Goal: Entertainment & Leisure: Consume media (video, audio)

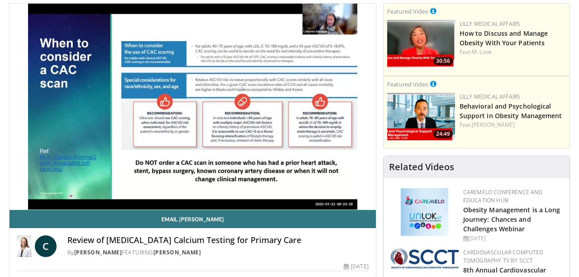
scroll to position [98, 0]
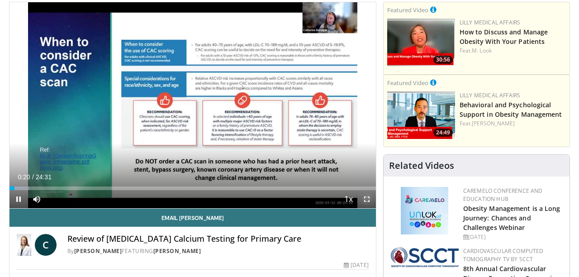
click at [367, 208] on span "Video Player" at bounding box center [367, 199] width 18 height 18
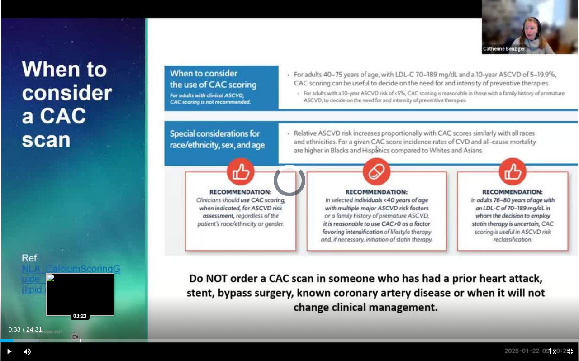
click at [80, 276] on div "Progress Bar" at bounding box center [80, 341] width 1 height 4
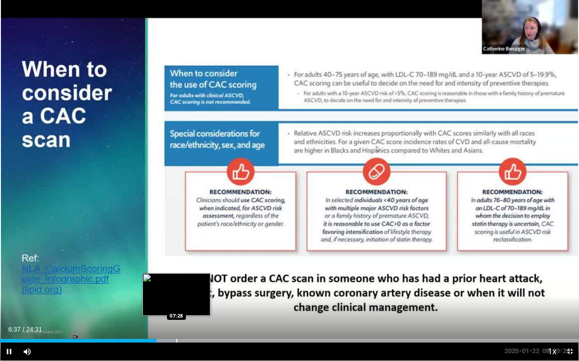
click at [176, 276] on div "Progress Bar" at bounding box center [176, 341] width 1 height 4
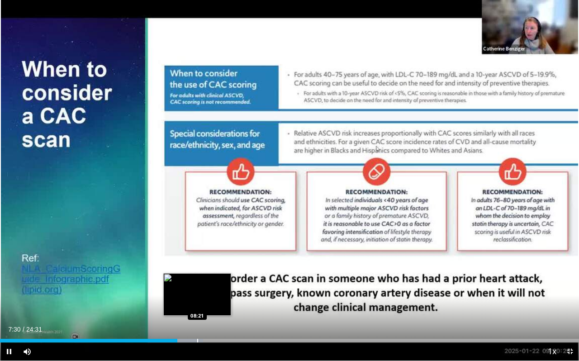
click at [198, 276] on div "Progress Bar" at bounding box center [197, 341] width 1 height 4
click at [211, 276] on div "Loaded : 38.43% 08:25 08:56" at bounding box center [289, 338] width 579 height 9
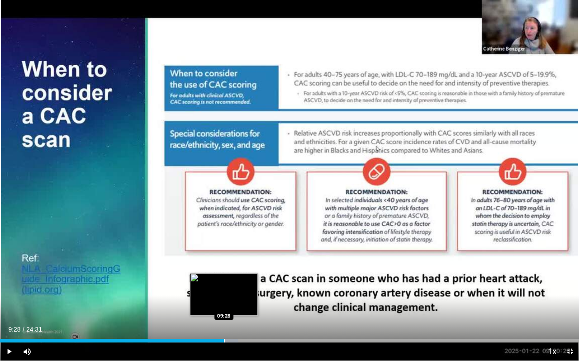
click at [224, 276] on div "Loaded : 41.13% 09:28 09:28" at bounding box center [289, 338] width 579 height 9
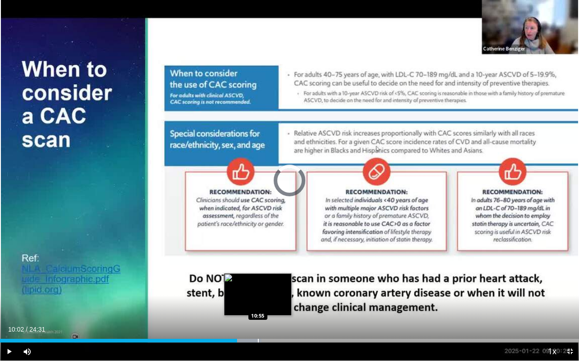
click at [258, 276] on div "Progress Bar" at bounding box center [258, 341] width 1 height 4
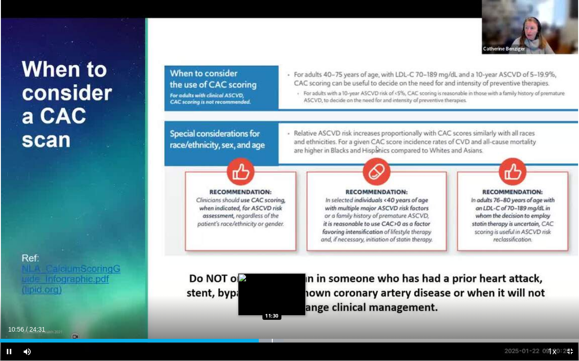
click at [272, 276] on div "10 seconds Tap to unmute" at bounding box center [289, 180] width 579 height 361
click at [280, 276] on div "Loaded : 48.95% 11:52 11:51" at bounding box center [289, 338] width 579 height 9
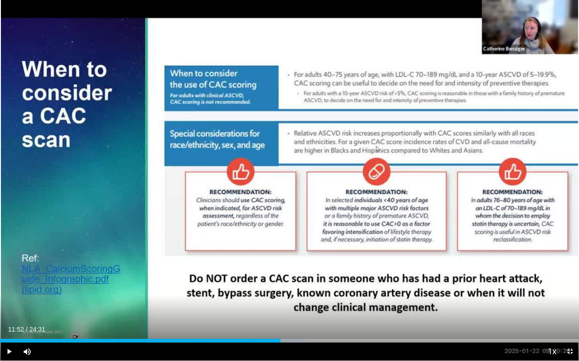
click at [280, 276] on div "Loaded : 52.60% 11:52 11:51" at bounding box center [289, 338] width 579 height 9
click at [8, 276] on span "Video Player" at bounding box center [9, 352] width 18 height 18
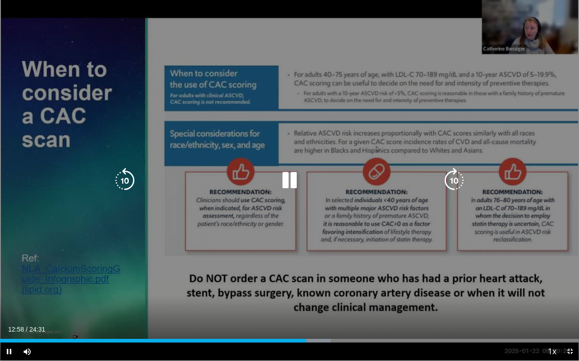
click at [557, 276] on div "10 seconds Tap to unmute" at bounding box center [289, 180] width 579 height 361
click at [287, 179] on icon "Video Player" at bounding box center [289, 180] width 25 height 25
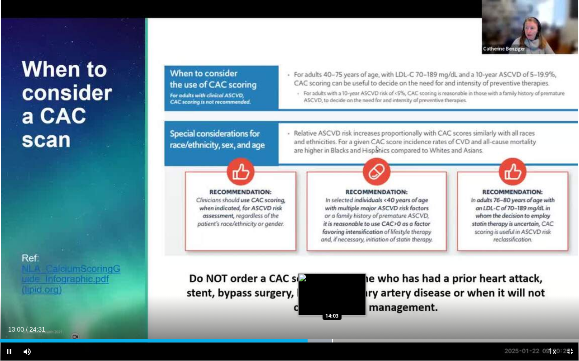
click at [332, 276] on div "Progress Bar" at bounding box center [332, 341] width 1 height 4
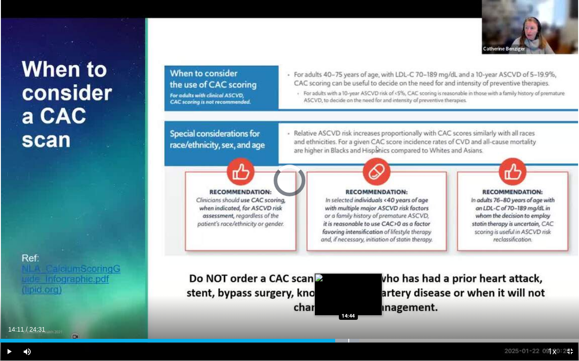
click at [348, 276] on div "Loaded : 62.04% 14:11 14:44" at bounding box center [289, 338] width 579 height 9
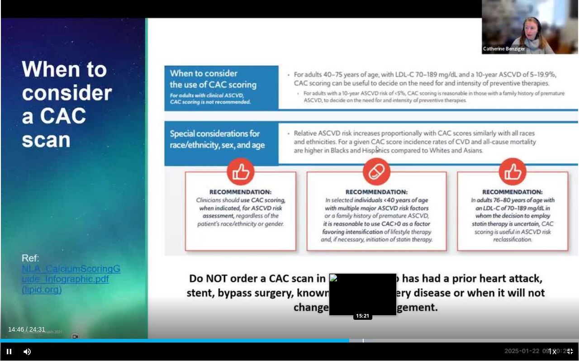
click at [362, 276] on div "Loaded : 64.58% 14:46 15:21" at bounding box center [289, 338] width 579 height 9
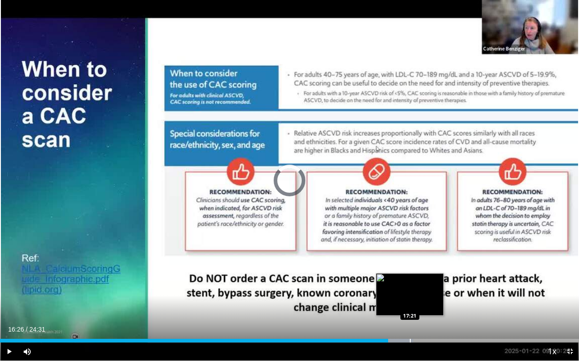
click at [410, 276] on div "Progress Bar" at bounding box center [410, 341] width 1 height 4
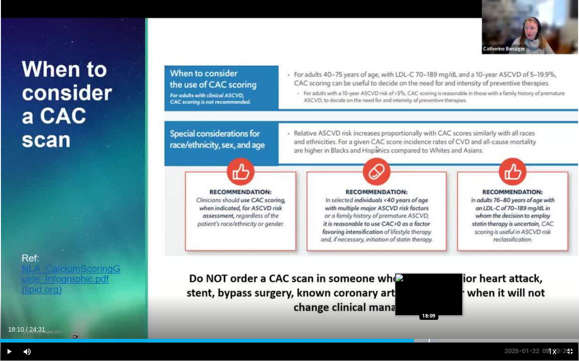
click at [429, 276] on div "Progress Bar" at bounding box center [429, 341] width 1 height 4
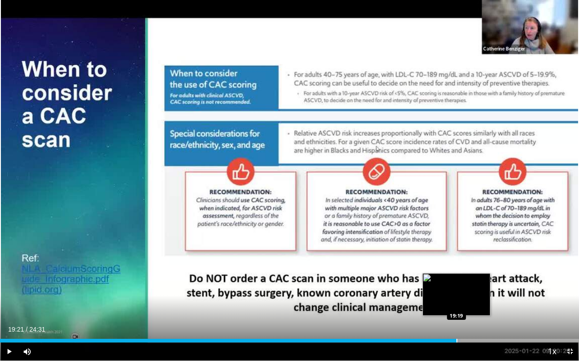
click at [457, 276] on div "Progress Bar" at bounding box center [457, 341] width 1 height 4
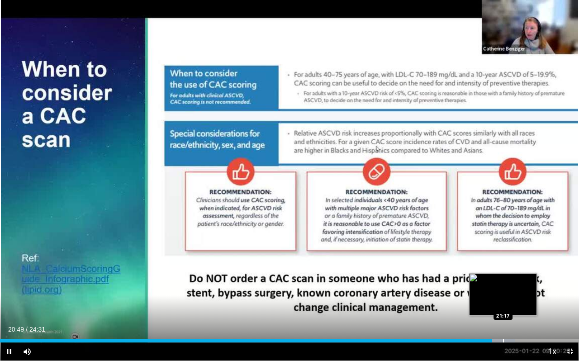
click at [503, 276] on div "Progress Bar" at bounding box center [503, 341] width 1 height 4
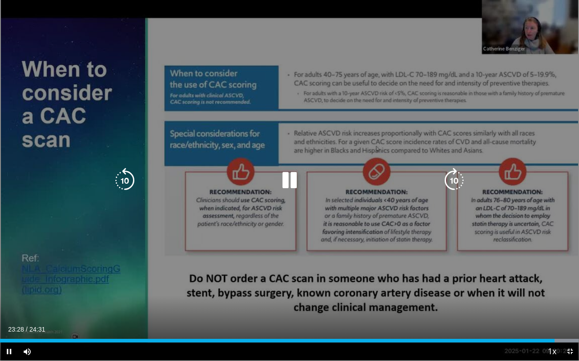
click at [534, 259] on div "10 seconds Tap to unmute" at bounding box center [289, 180] width 579 height 361
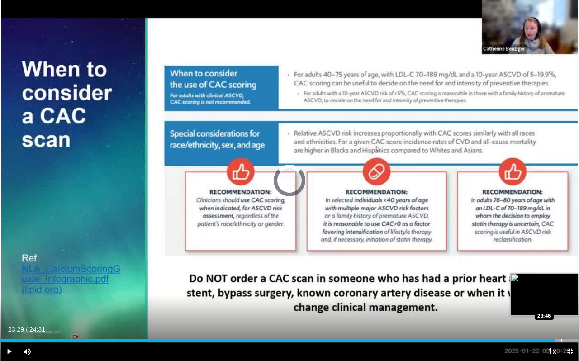
click at [562, 276] on div "Loaded : 99.93% 23:29 23:46" at bounding box center [289, 338] width 579 height 9
click at [571, 276] on div "Progress Bar" at bounding box center [571, 341] width 1 height 4
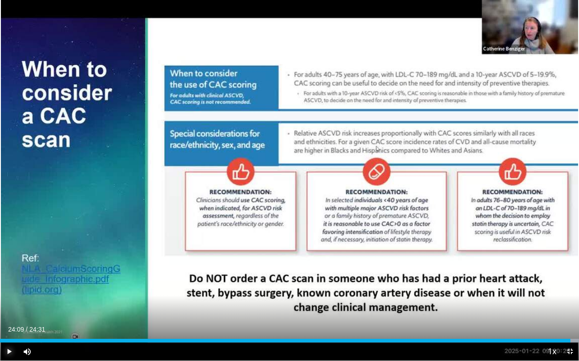
click at [10, 276] on span "Video Player" at bounding box center [9, 352] width 18 height 18
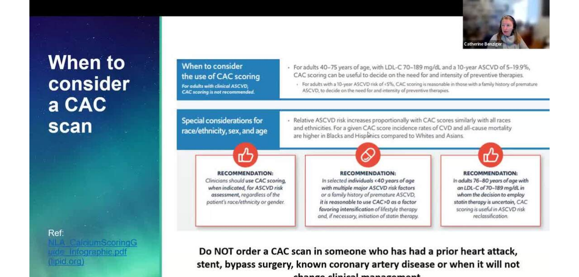
scroll to position [0, 0]
